Goal: Task Accomplishment & Management: Manage account settings

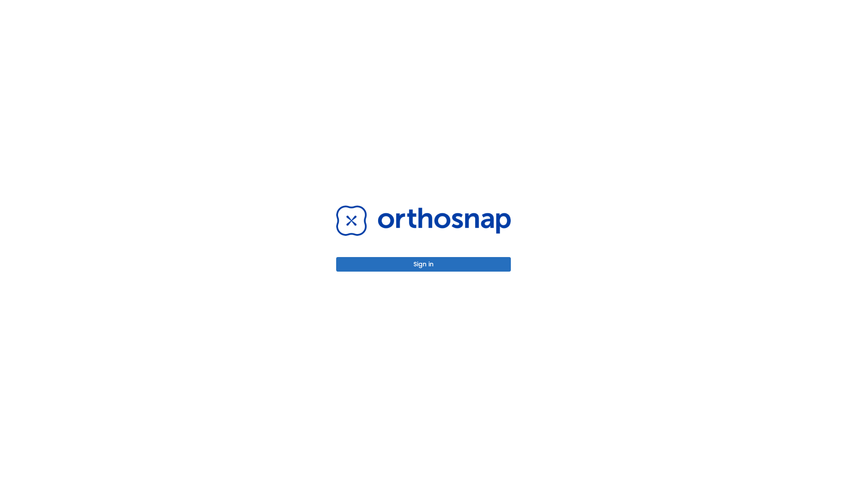
click at [424, 264] on button "Sign in" at bounding box center [423, 264] width 175 height 15
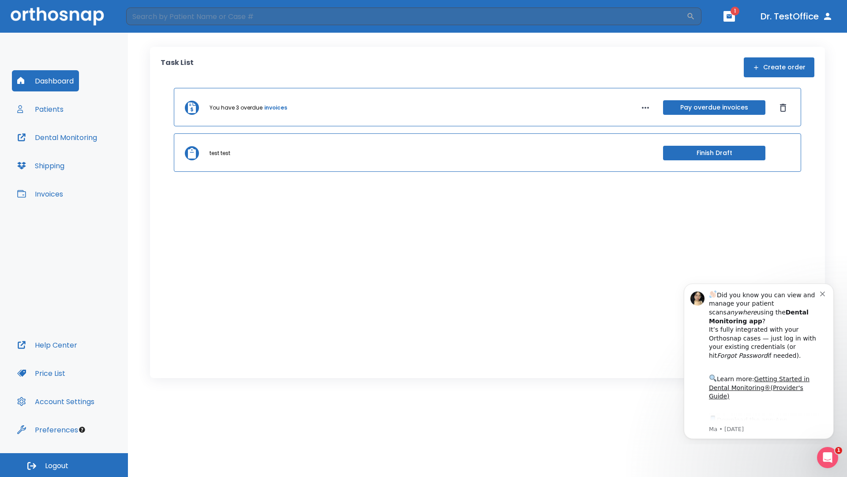
click at [64, 465] on span "Logout" at bounding box center [56, 466] width 23 height 10
